Goal: Navigation & Orientation: Find specific page/section

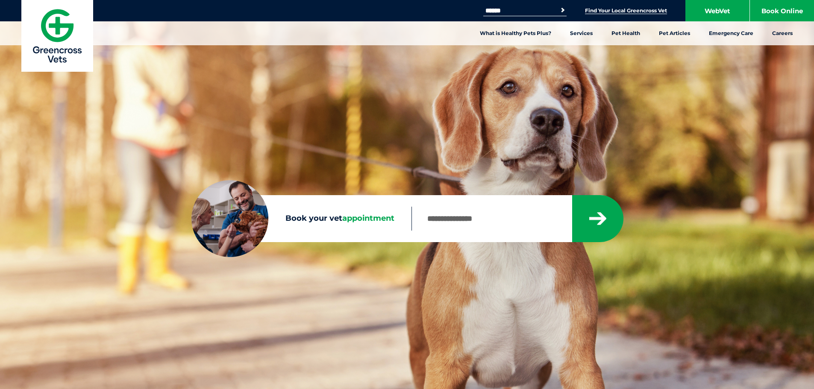
click at [610, 9] on link "Find Your Local Greencross Vet" at bounding box center [626, 10] width 82 height 7
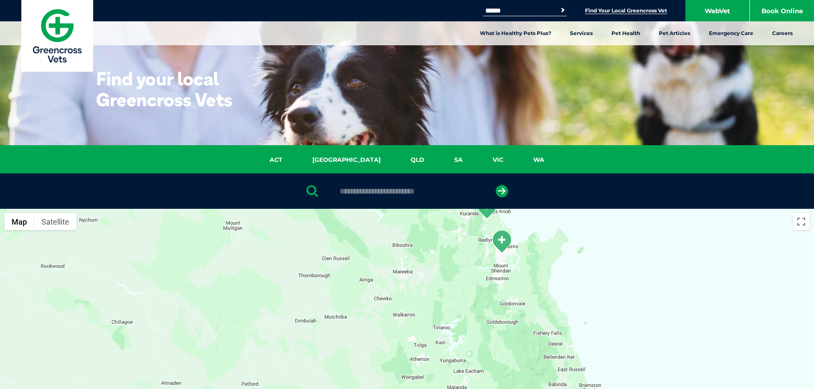
click at [504, 241] on img "Earlville" at bounding box center [501, 242] width 21 height 24
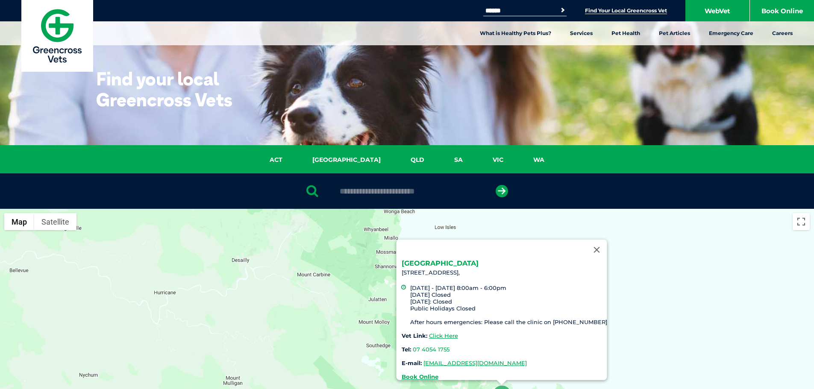
click at [429, 259] on link "[GEOGRAPHIC_DATA]" at bounding box center [439, 263] width 77 height 8
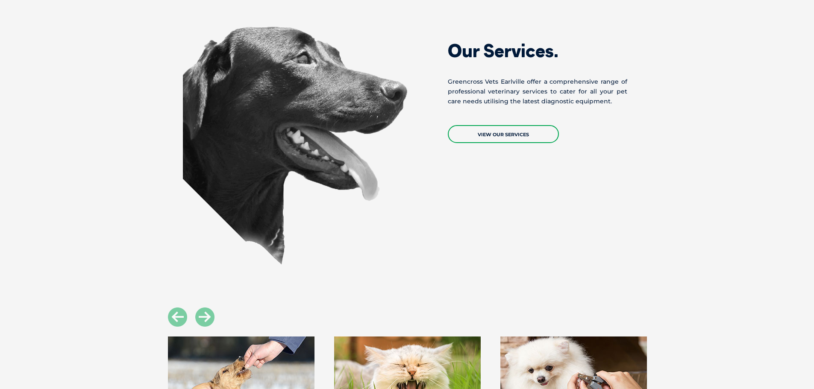
scroll to position [726, 0]
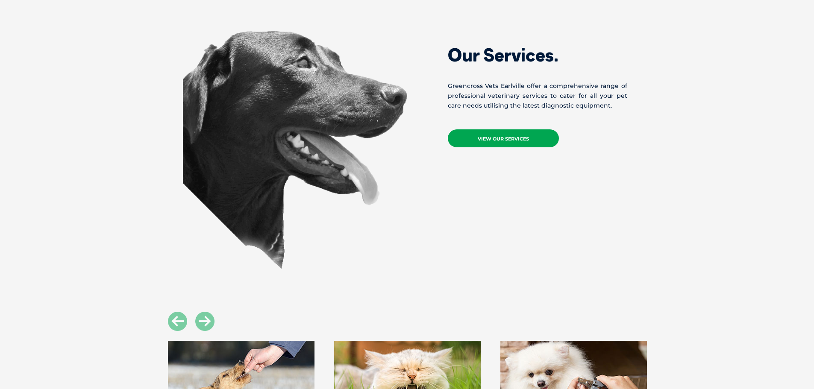
click at [502, 135] on link "View Our Services" at bounding box center [503, 138] width 111 height 18
